Goal: Obtain resource: Download file/media

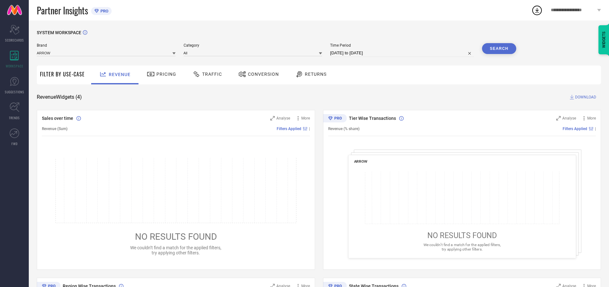
click at [206, 74] on span "Traffic" at bounding box center [212, 74] width 20 height 5
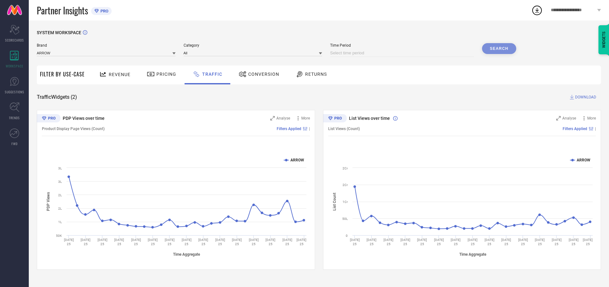
click at [403, 53] on input at bounding box center [402, 53] width 144 height 8
select select "8"
select select "2025"
select select "9"
select select "2025"
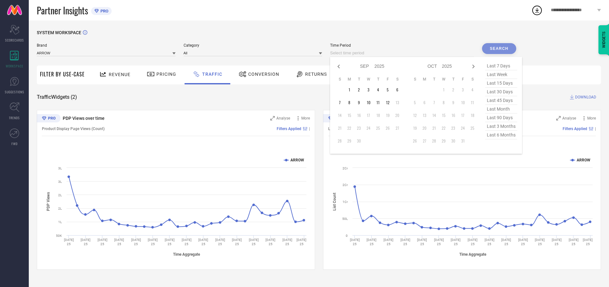
click at [370, 103] on td "10" at bounding box center [369, 103] width 10 height 10
type input "[DATE] to [DATE]"
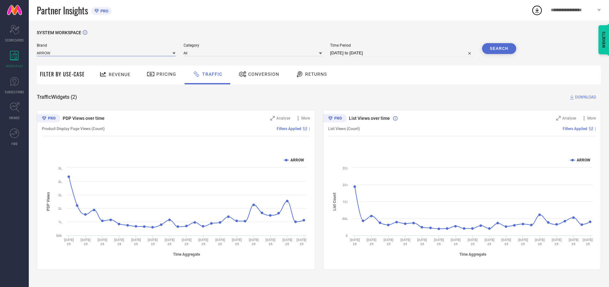
click at [106, 53] on input at bounding box center [106, 53] width 139 height 7
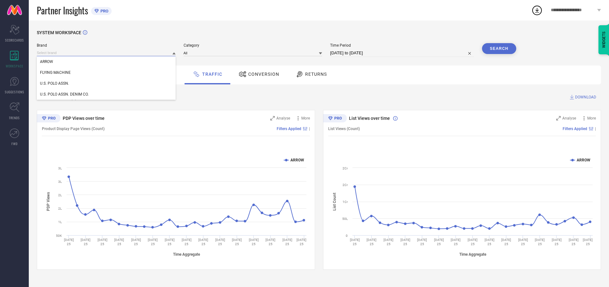
click at [106, 53] on input at bounding box center [106, 53] width 139 height 7
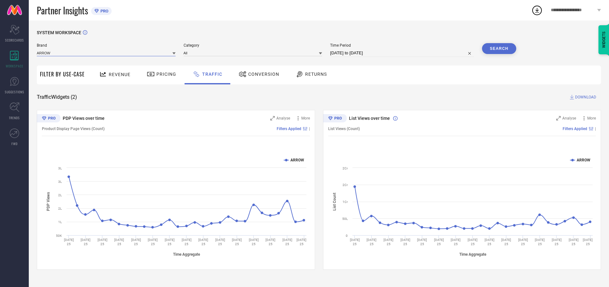
click at [106, 53] on input at bounding box center [106, 53] width 139 height 7
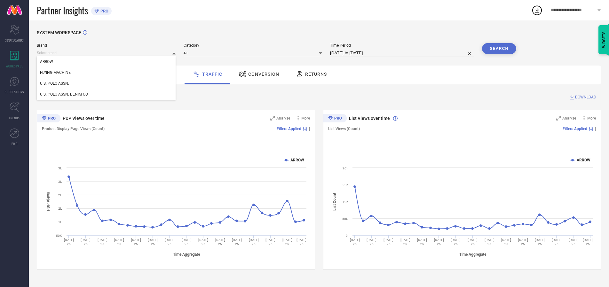
click at [106, 83] on div "U.S. POLO ASSN." at bounding box center [106, 83] width 139 height 11
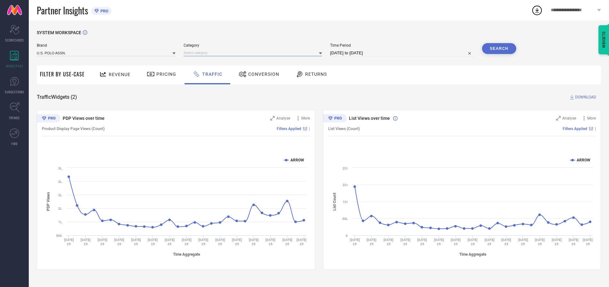
click at [254, 53] on input at bounding box center [253, 53] width 139 height 7
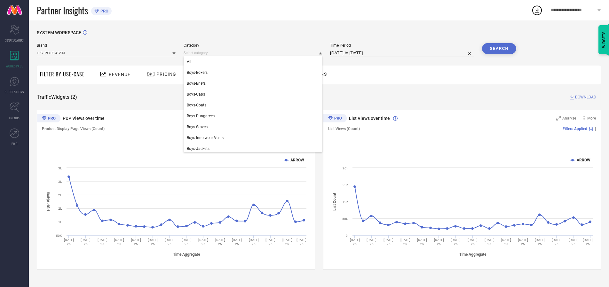
click at [254, 62] on div "All" at bounding box center [253, 61] width 139 height 11
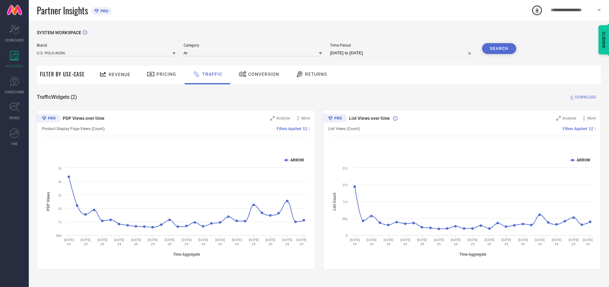
click at [499, 49] on button "Search" at bounding box center [499, 48] width 35 height 11
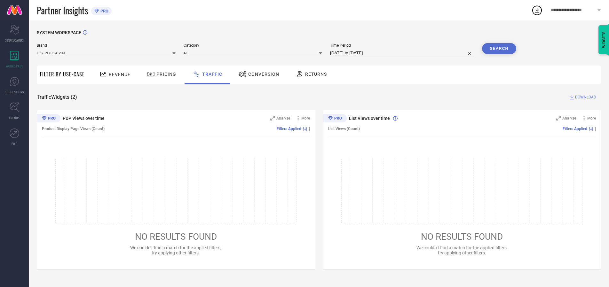
click at [585, 97] on span "DOWNLOAD" at bounding box center [585, 97] width 21 height 6
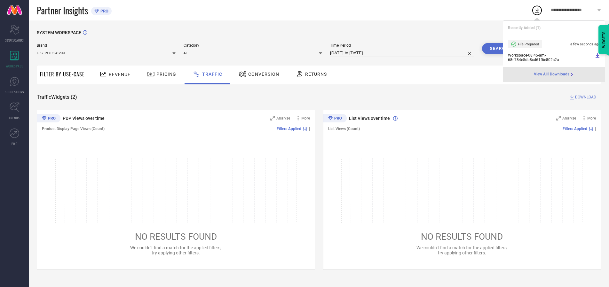
click at [106, 53] on input at bounding box center [106, 53] width 139 height 7
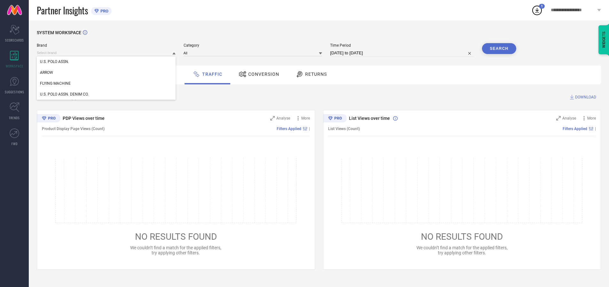
click at [106, 94] on div "U.S. POLO ASSN. DENIM CO." at bounding box center [106, 94] width 139 height 11
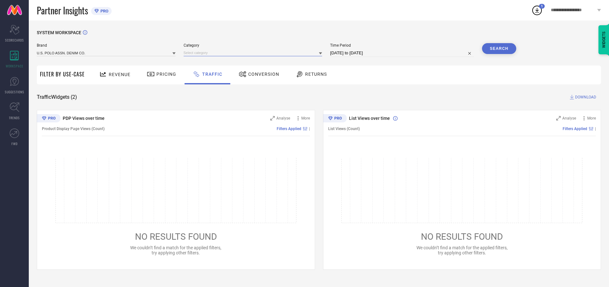
click at [254, 53] on input at bounding box center [253, 53] width 139 height 7
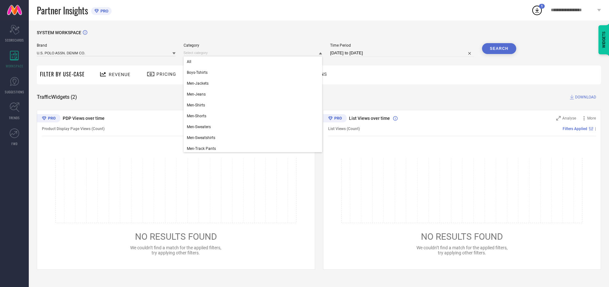
click at [254, 62] on div "All" at bounding box center [253, 61] width 139 height 11
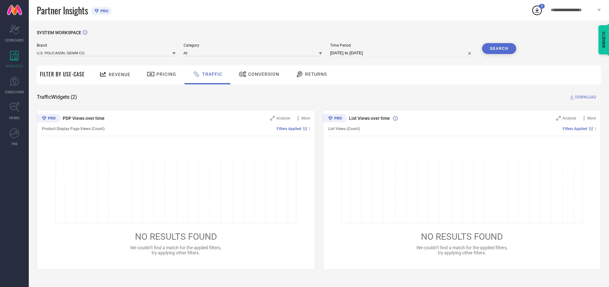
click at [499, 49] on button "Search" at bounding box center [499, 48] width 35 height 11
click at [585, 97] on span "DOWNLOAD" at bounding box center [585, 97] width 21 height 6
click at [403, 53] on input at bounding box center [402, 53] width 144 height 8
select select "8"
select select "2025"
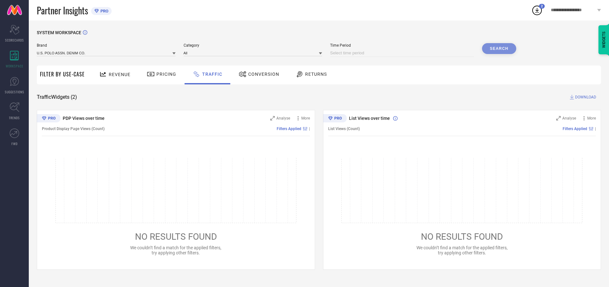
select select "9"
select select "2025"
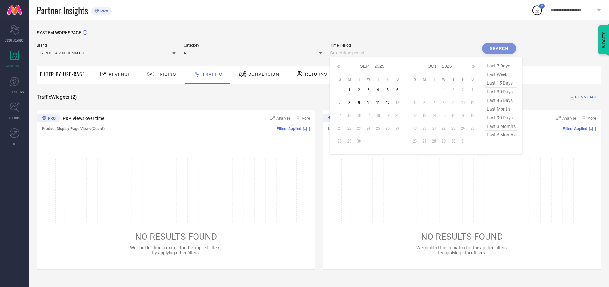
click at [380, 103] on td "11" at bounding box center [378, 103] width 10 height 10
type input "[DATE] to [DATE]"
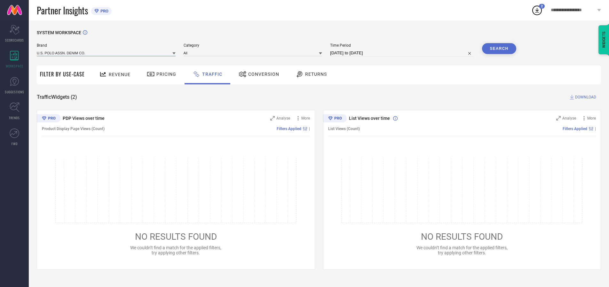
click at [106, 53] on input at bounding box center [106, 53] width 139 height 7
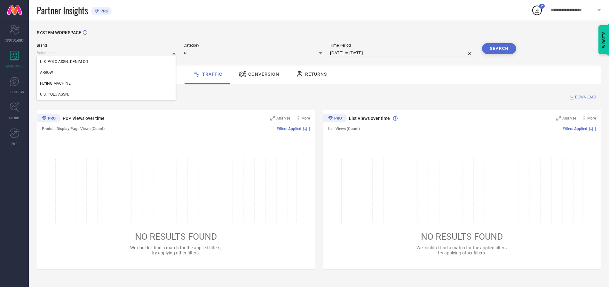
click at [106, 53] on input at bounding box center [106, 53] width 139 height 7
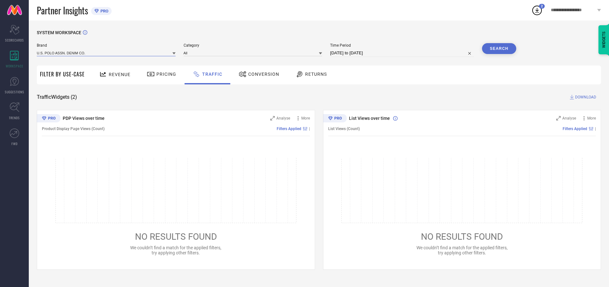
click at [106, 53] on input at bounding box center [106, 53] width 139 height 7
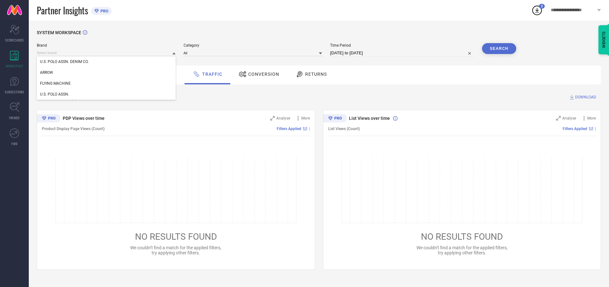
click at [106, 62] on div "U.S. POLO ASSN. DENIM CO." at bounding box center [106, 61] width 139 height 11
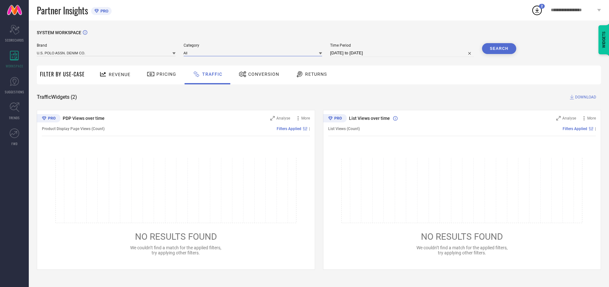
click at [254, 53] on input at bounding box center [253, 53] width 139 height 7
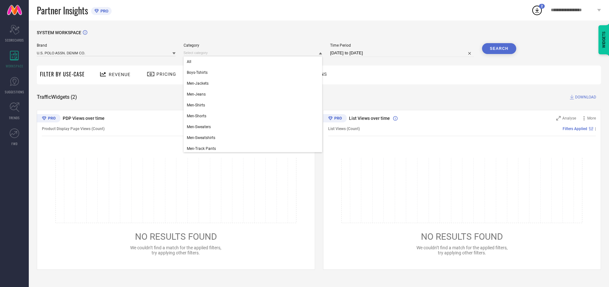
click at [254, 62] on div "All" at bounding box center [253, 61] width 139 height 11
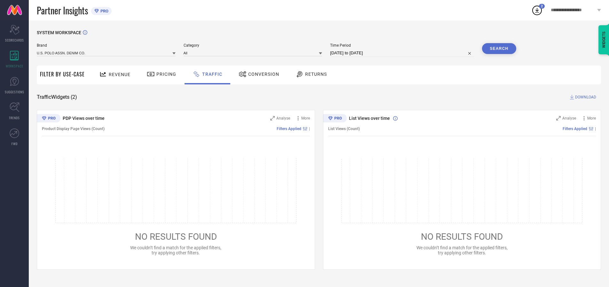
click at [499, 49] on button "Search" at bounding box center [499, 48] width 35 height 11
click at [585, 97] on span "DOWNLOAD" at bounding box center [585, 97] width 21 height 6
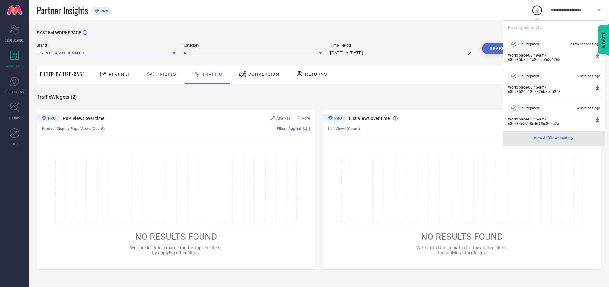
click at [106, 53] on input at bounding box center [106, 53] width 139 height 7
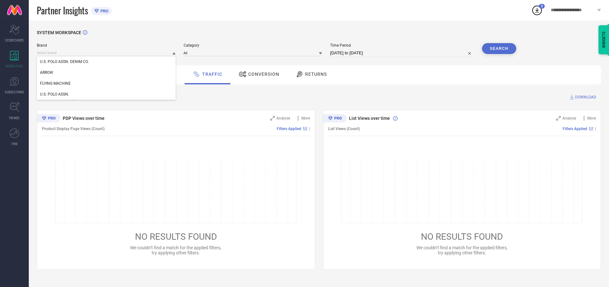
click at [106, 94] on div "U.S. POLO ASSN." at bounding box center [106, 94] width 139 height 11
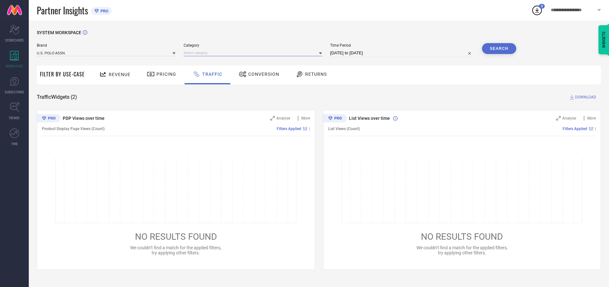
click at [254, 53] on input at bounding box center [253, 53] width 139 height 7
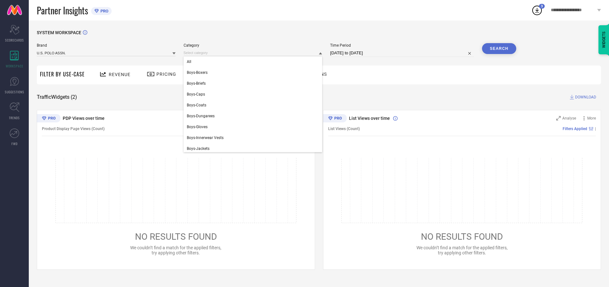
click at [254, 62] on div "All" at bounding box center [253, 61] width 139 height 11
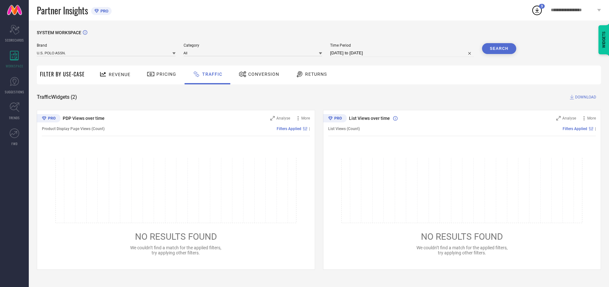
click at [499, 49] on button "Search" at bounding box center [499, 48] width 35 height 11
click at [585, 97] on span "DOWNLOAD" at bounding box center [585, 97] width 21 height 6
click at [403, 53] on input at bounding box center [402, 53] width 144 height 8
select select "8"
select select "2025"
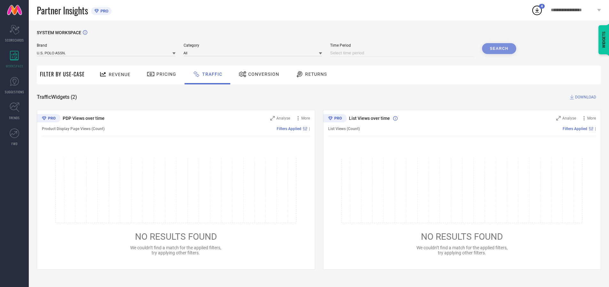
select select "9"
select select "2025"
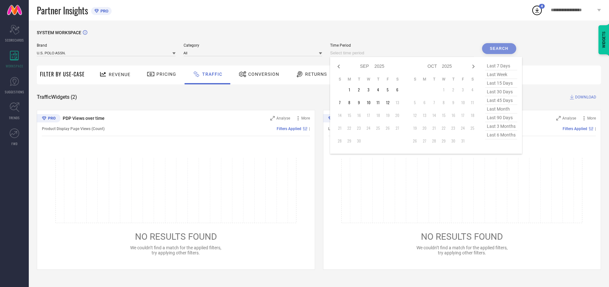
click at [390, 103] on td "12" at bounding box center [388, 103] width 10 height 10
type input "[DATE] to [DATE]"
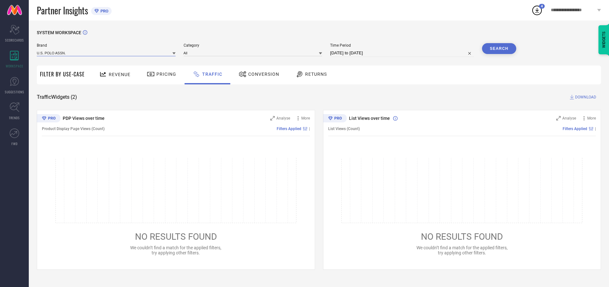
click at [106, 53] on input at bounding box center [106, 53] width 139 height 7
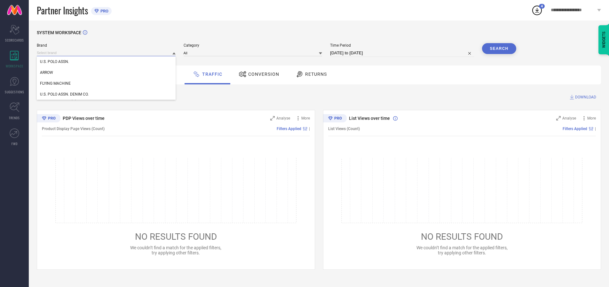
click at [106, 53] on input at bounding box center [106, 53] width 139 height 7
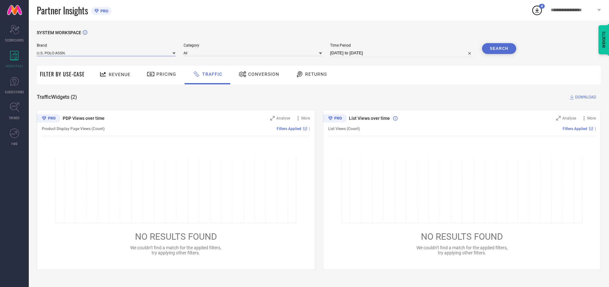
click at [106, 53] on input at bounding box center [106, 53] width 139 height 7
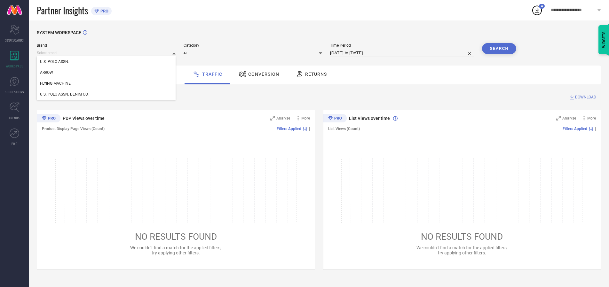
click at [106, 62] on div "U.S. POLO ASSN." at bounding box center [106, 61] width 139 height 11
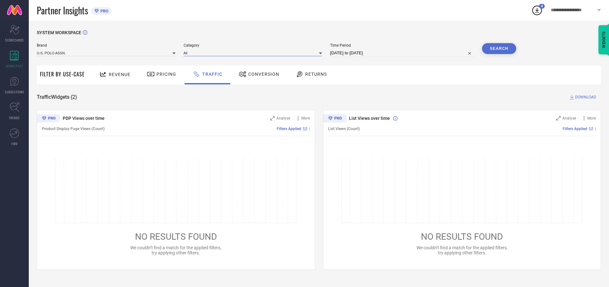
click at [254, 53] on input at bounding box center [253, 53] width 139 height 7
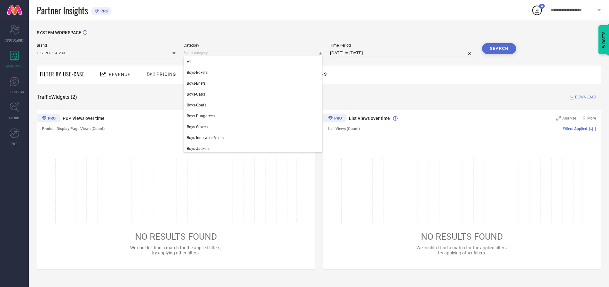
click at [254, 62] on div "All" at bounding box center [253, 61] width 139 height 11
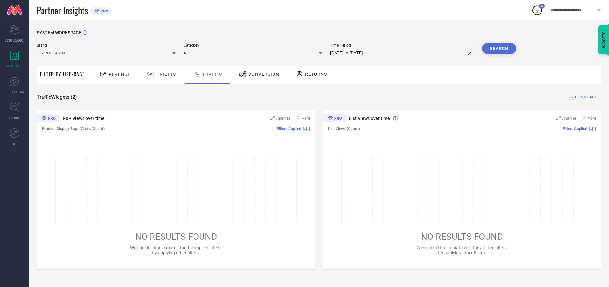
click at [499, 49] on button "Search" at bounding box center [499, 48] width 35 height 11
click at [585, 97] on span "DOWNLOAD" at bounding box center [585, 97] width 21 height 6
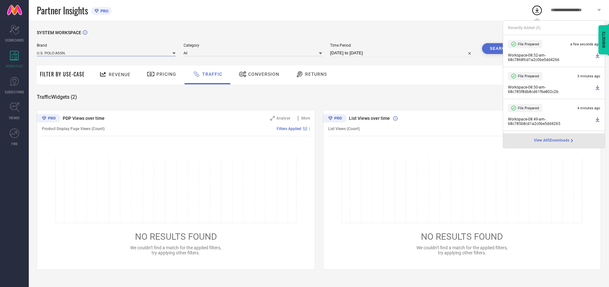
click at [106, 53] on input at bounding box center [106, 53] width 139 height 7
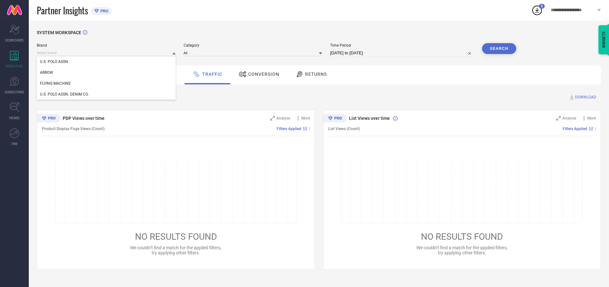
click at [106, 94] on div "U.S. POLO ASSN. DENIM CO." at bounding box center [106, 94] width 139 height 11
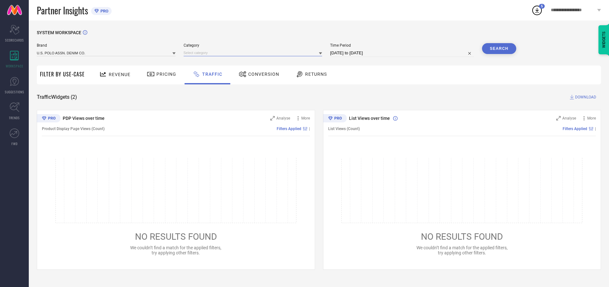
click at [254, 53] on input at bounding box center [253, 53] width 139 height 7
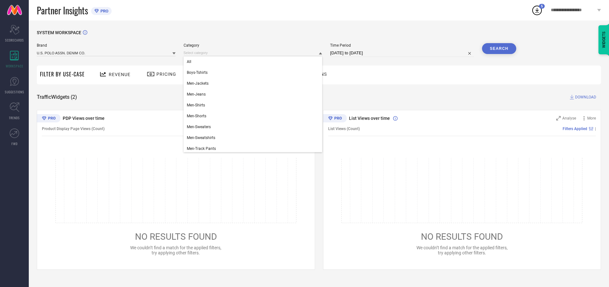
click at [254, 62] on div "All" at bounding box center [253, 61] width 139 height 11
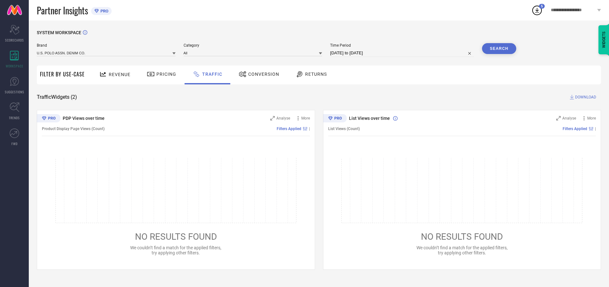
click at [499, 49] on button "Search" at bounding box center [499, 48] width 35 height 11
click at [585, 97] on span "DOWNLOAD" at bounding box center [585, 97] width 21 height 6
